Goal: Task Accomplishment & Management: Use online tool/utility

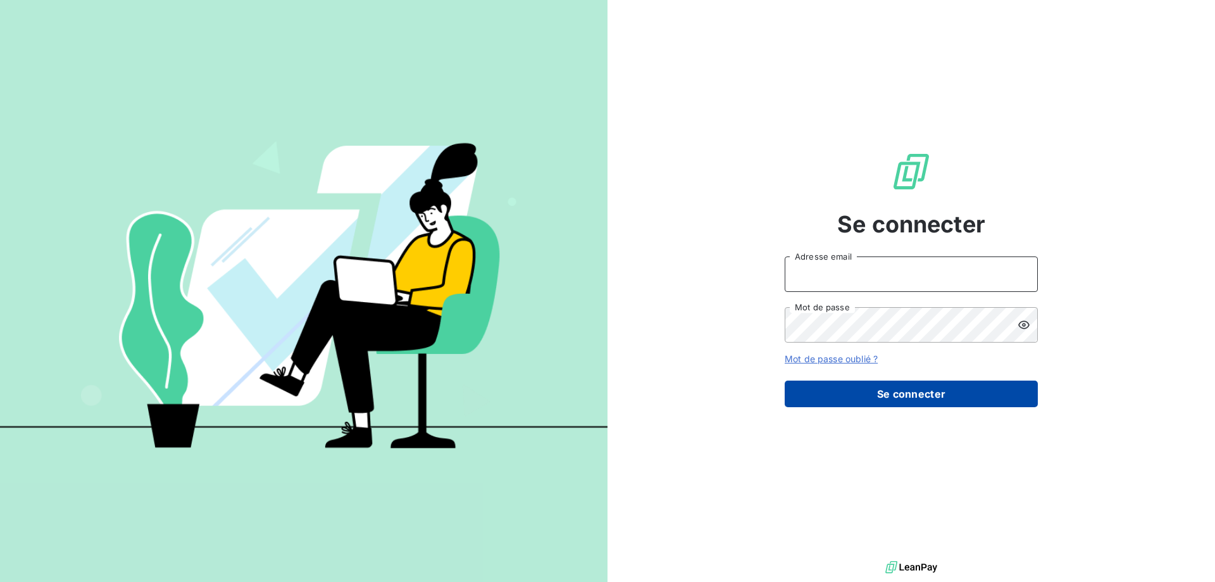
type input "[PERSON_NAME][EMAIL_ADDRESS][PERSON_NAME][DOMAIN_NAME]"
click at [930, 385] on button "Se connecter" at bounding box center [911, 393] width 253 height 27
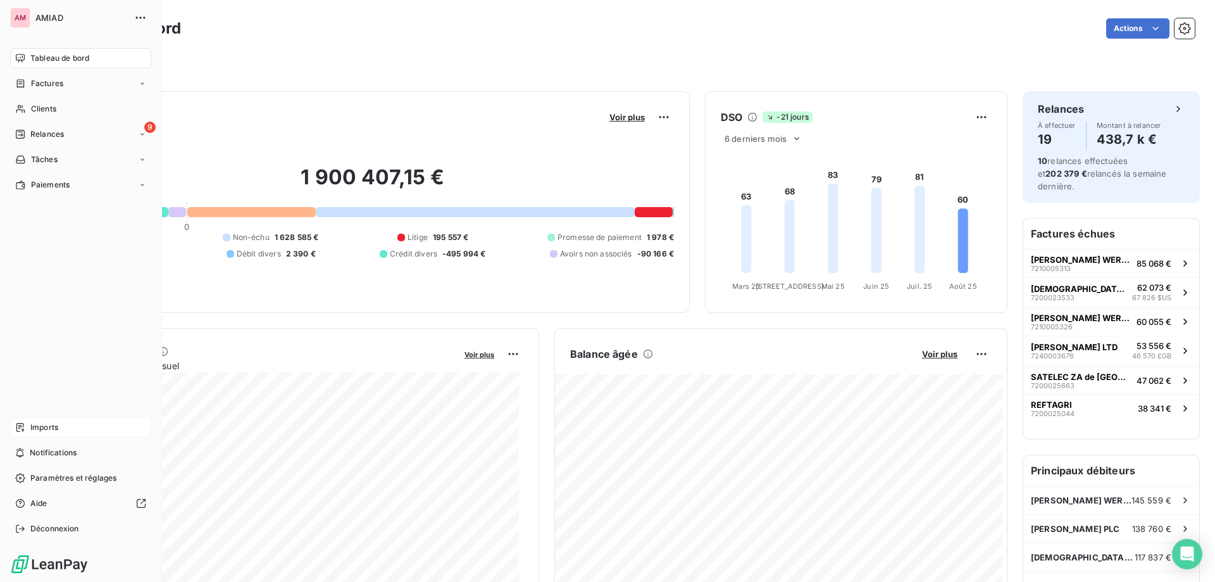
click at [31, 437] on div "Imports" at bounding box center [80, 427] width 141 height 20
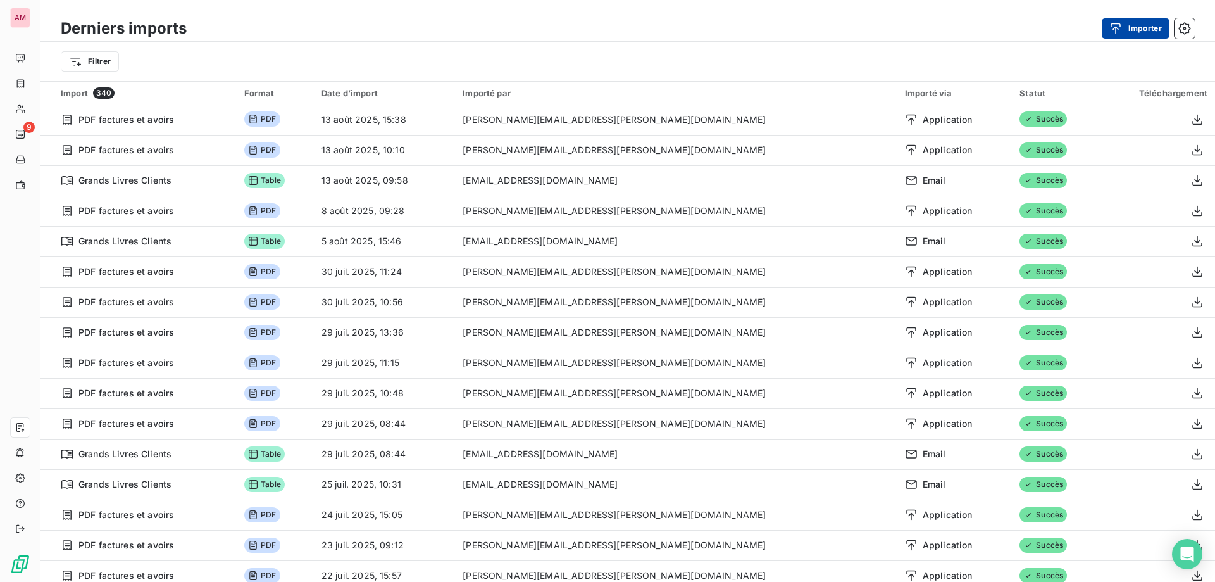
click at [1127, 29] on div "button" at bounding box center [1118, 28] width 19 height 13
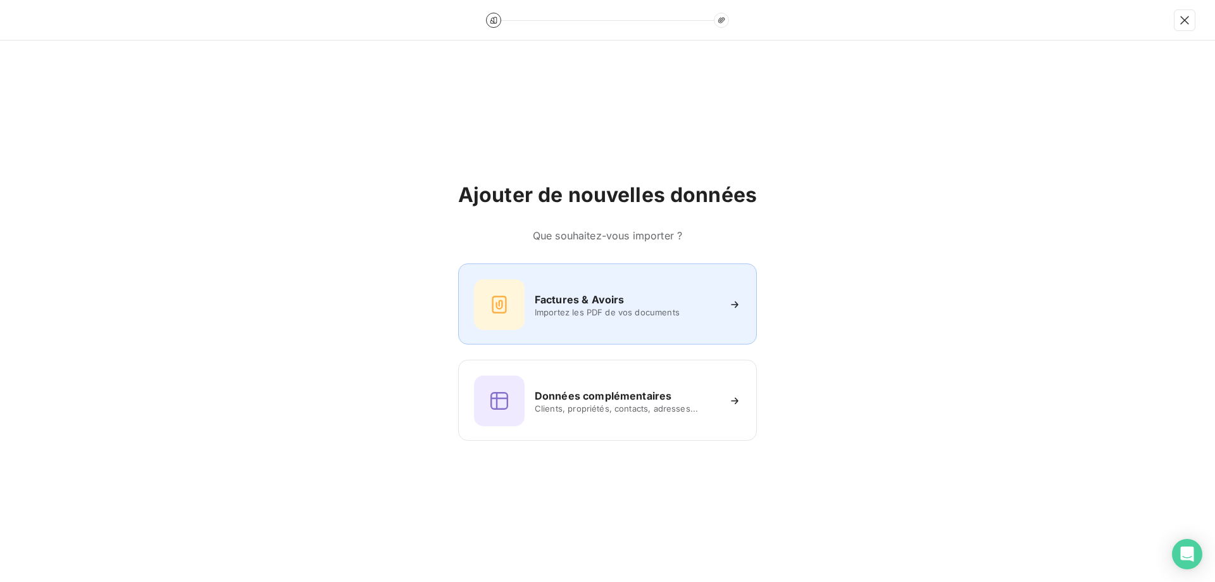
click at [634, 318] on div "Factures & Avoirs Importez les PDF de vos documents" at bounding box center [607, 304] width 267 height 51
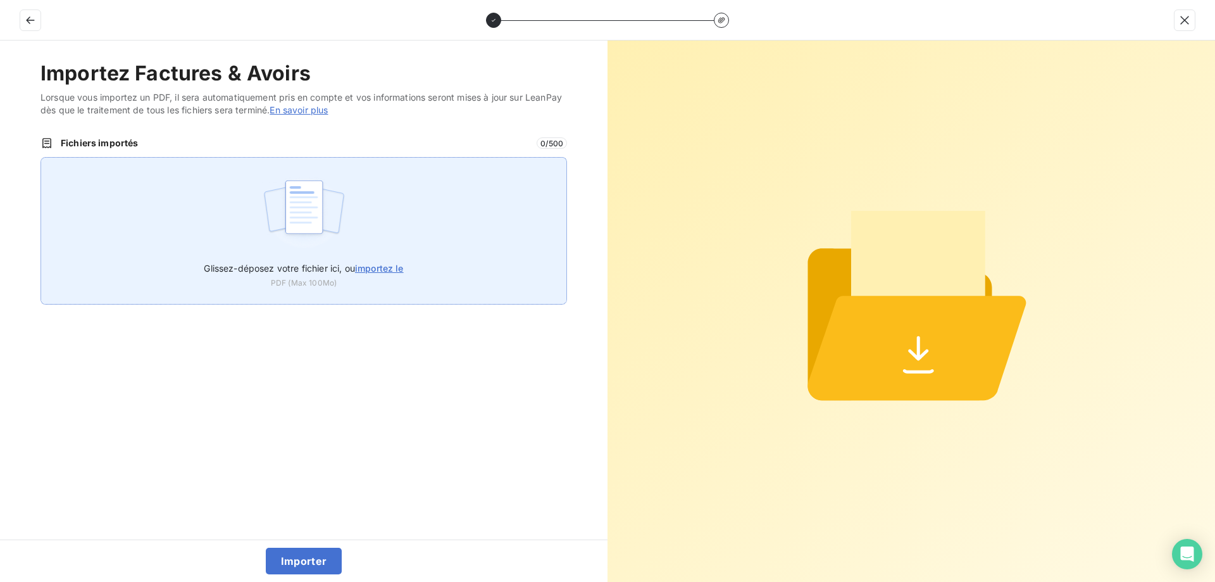
click at [172, 236] on div "Glissez-déposez votre fichier ici, ou importez le PDF (Max 100Mo)" at bounding box center [304, 230] width 527 height 147
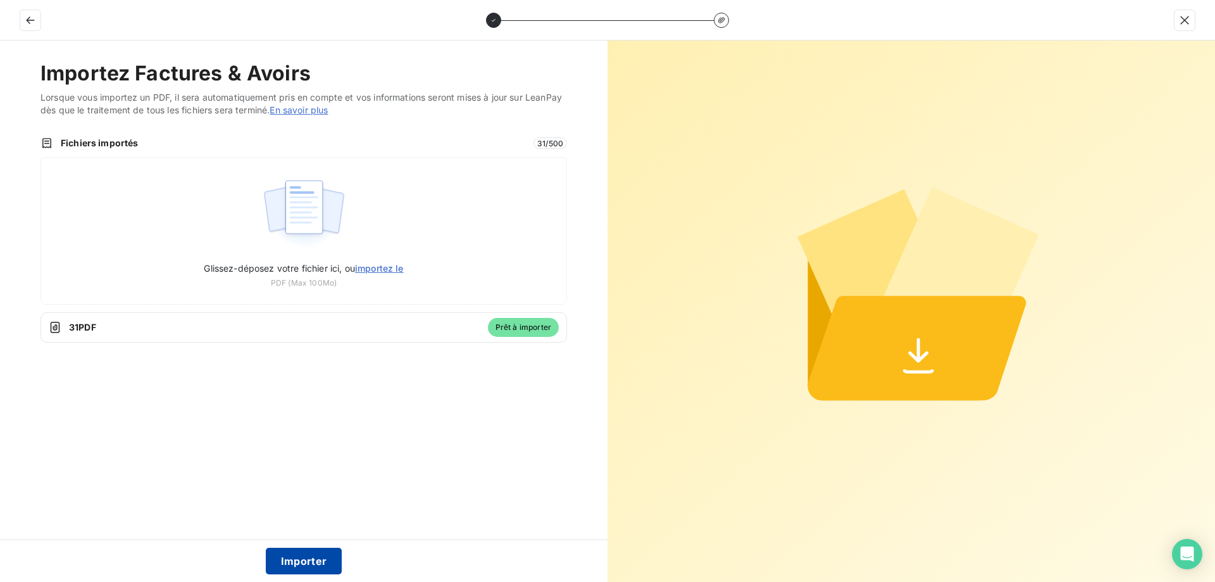
click at [320, 558] on button "Importer" at bounding box center [304, 560] width 77 height 27
